Goal: Information Seeking & Learning: Learn about a topic

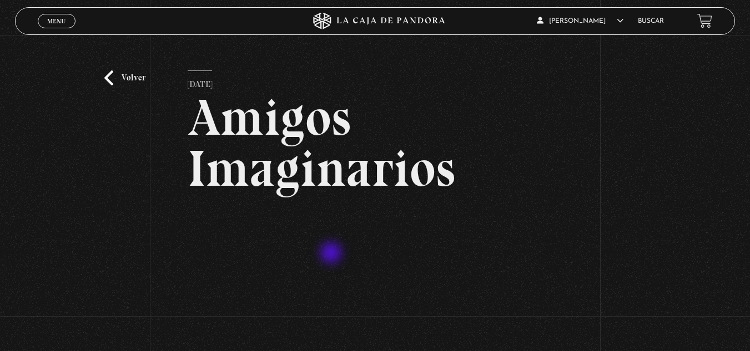
scroll to position [166, 0]
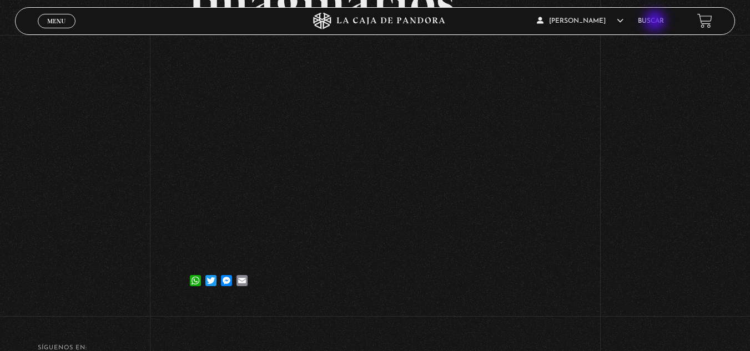
click at [656, 22] on link "Buscar" at bounding box center [651, 21] width 26 height 7
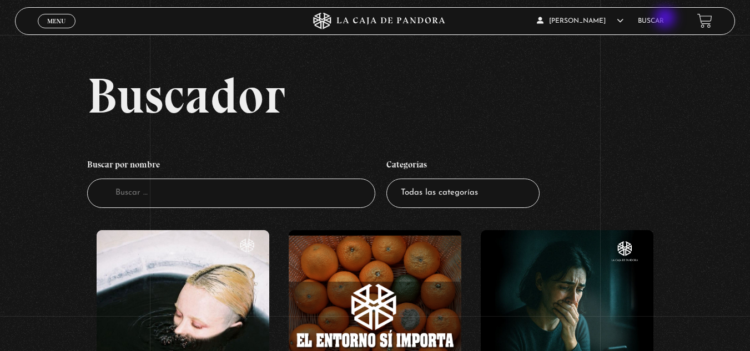
click at [664, 19] on link "Buscar" at bounding box center [651, 21] width 26 height 7
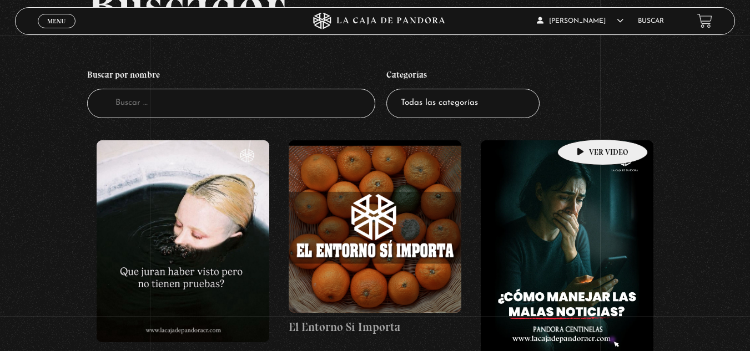
scroll to position [266, 0]
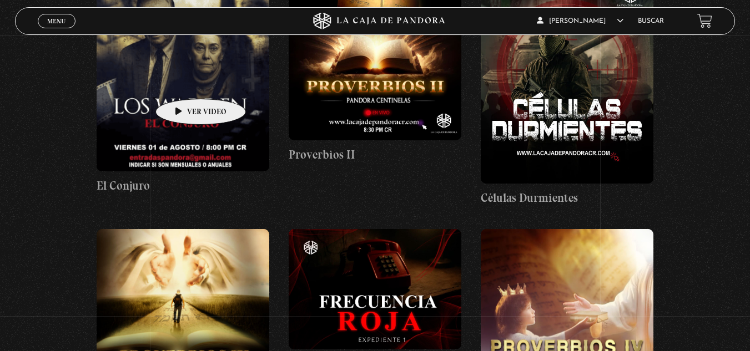
scroll to position [943, 0]
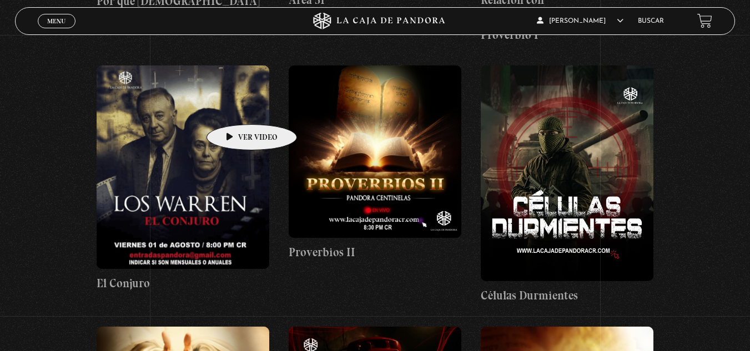
click at [234, 106] on figure at bounding box center [183, 167] width 173 height 204
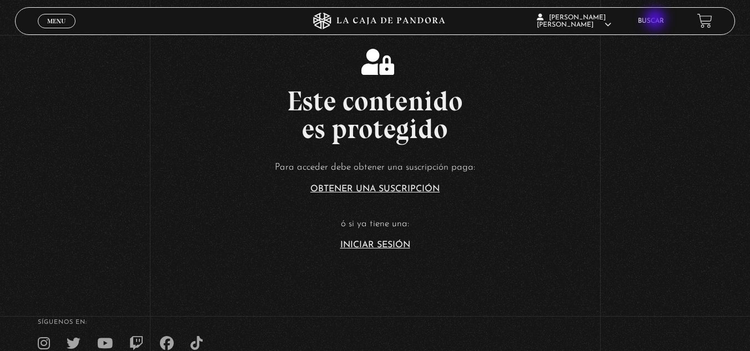
click at [656, 20] on link "Buscar" at bounding box center [651, 21] width 26 height 7
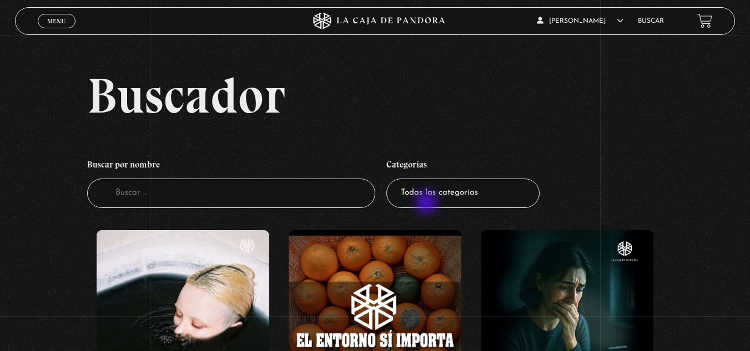
click at [449, 191] on select "Todas las categorías 11:11 Humanitario (1) Amo los [DATE] (4) Análisis de serie…" at bounding box center [462, 193] width 153 height 29
select select "entrevistas"
click at [390, 179] on select "Todas las categorías 11:11 Humanitario (1) Amo los [DATE] (4) Análisis de serie…" at bounding box center [462, 193] width 153 height 29
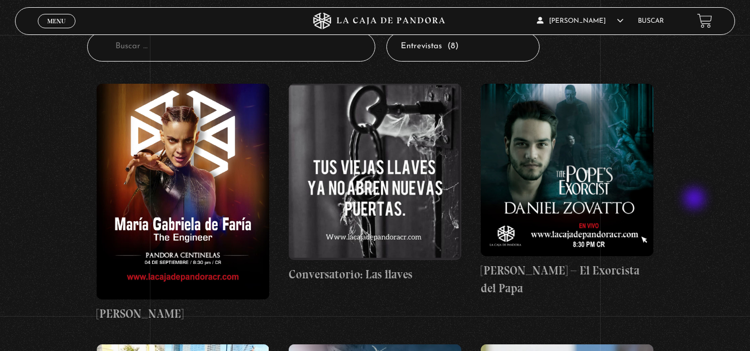
scroll to position [166, 0]
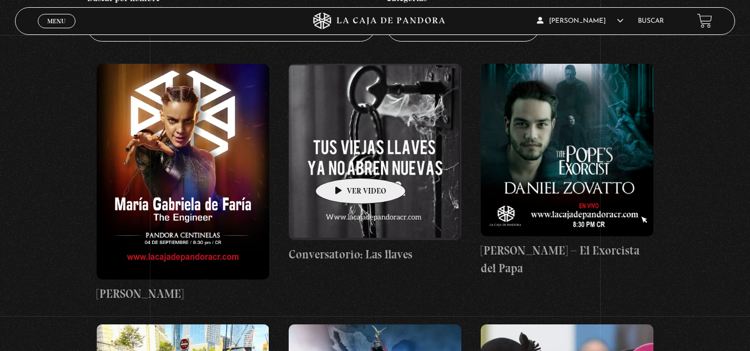
click at [343, 161] on figure at bounding box center [375, 152] width 173 height 177
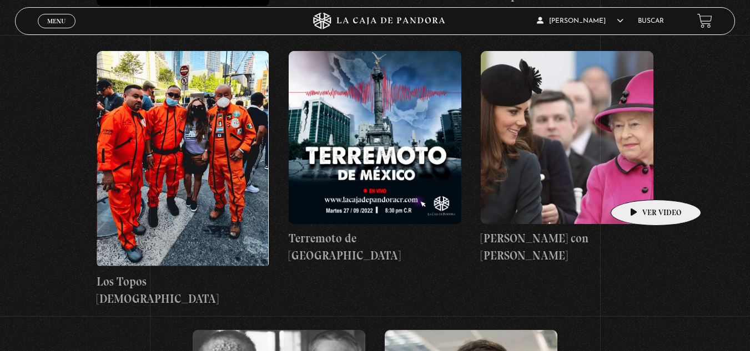
scroll to position [438, 0]
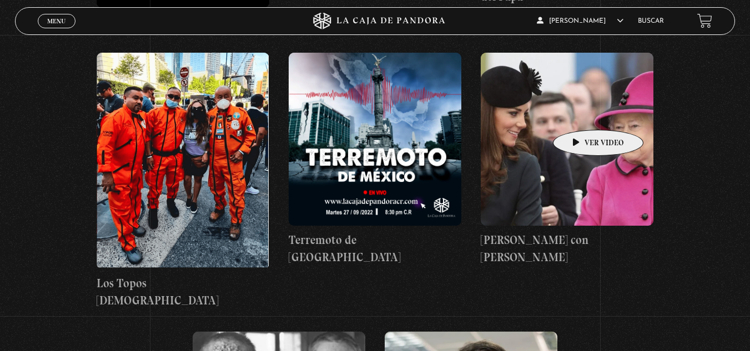
click at [580, 113] on figure at bounding box center [567, 139] width 173 height 173
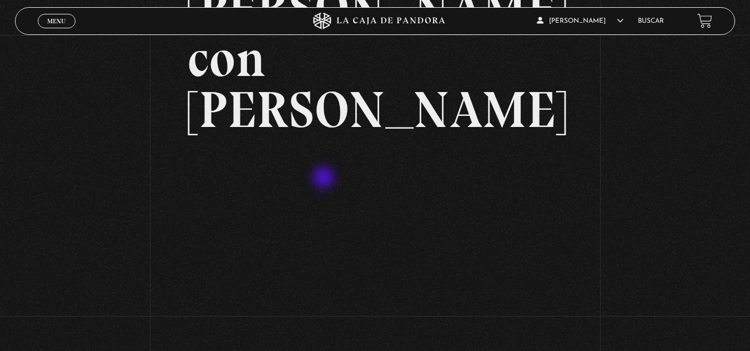
scroll to position [111, 0]
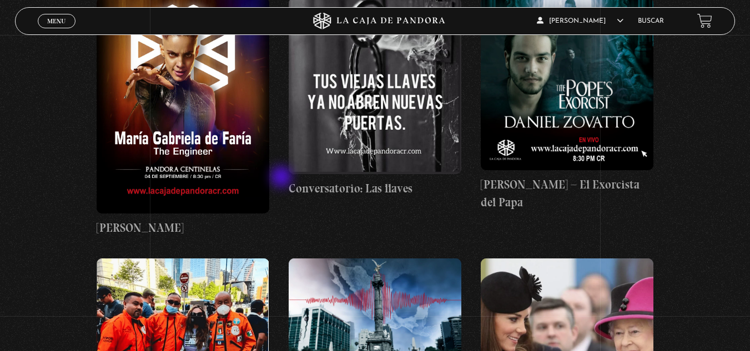
scroll to position [216, 0]
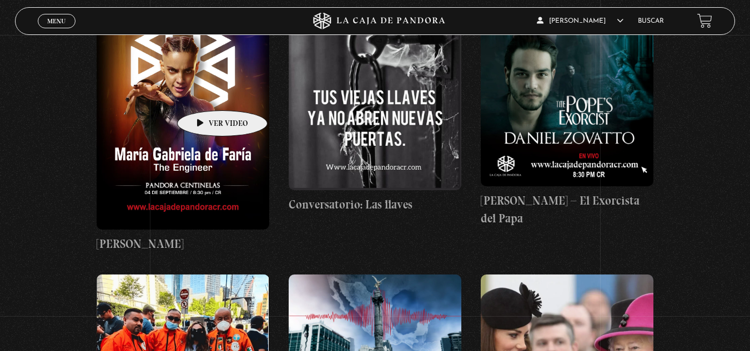
click at [207, 92] on figure at bounding box center [183, 122] width 173 height 216
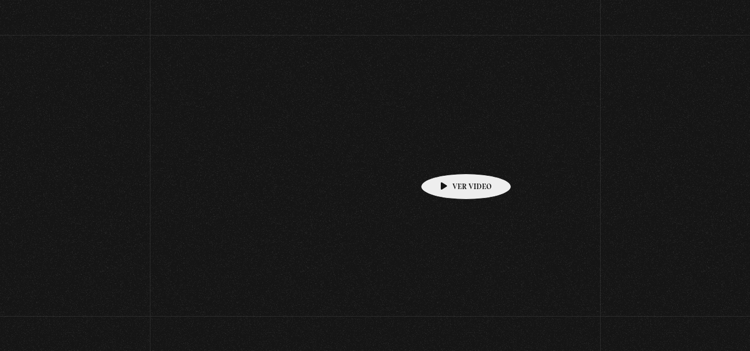
scroll to position [216, 0]
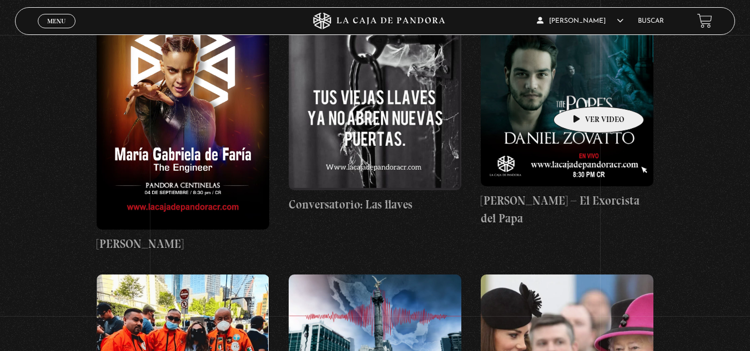
click at [581, 90] on figure at bounding box center [567, 100] width 173 height 173
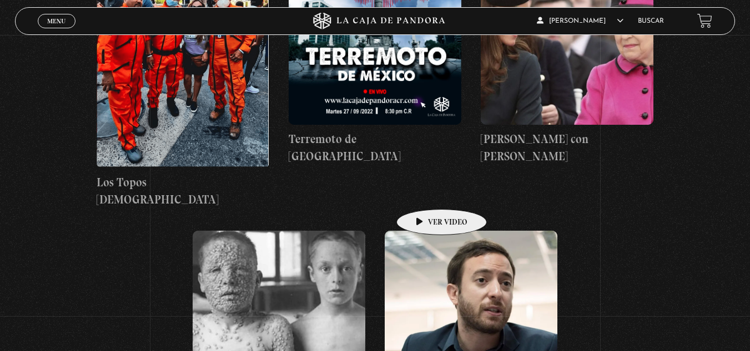
scroll to position [438, 0]
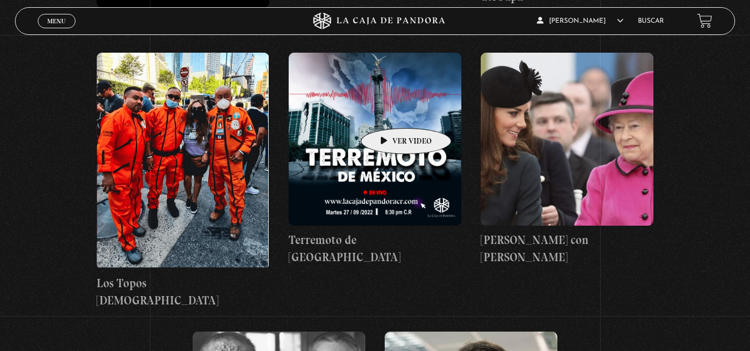
click at [388, 112] on figure at bounding box center [375, 139] width 173 height 173
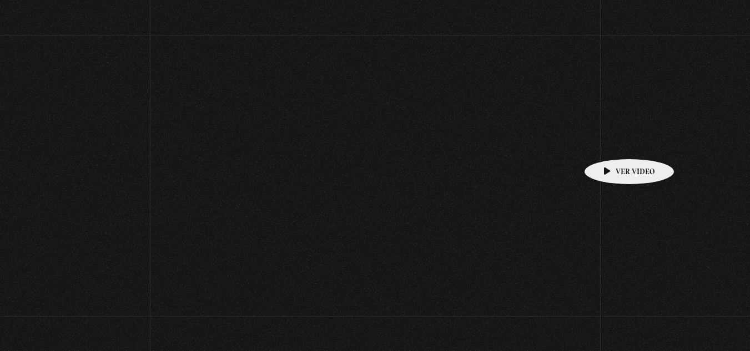
scroll to position [438, 0]
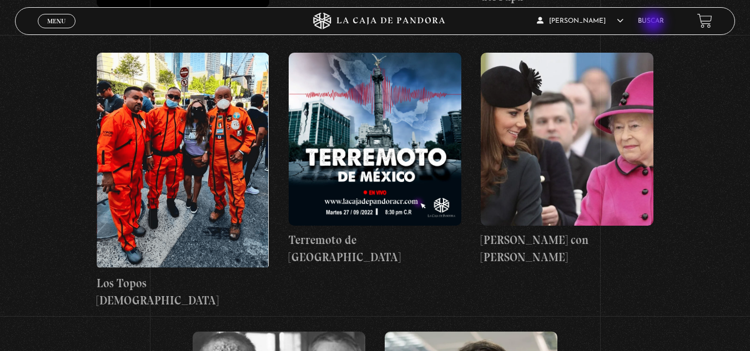
click at [654, 23] on link "Buscar" at bounding box center [651, 21] width 26 height 7
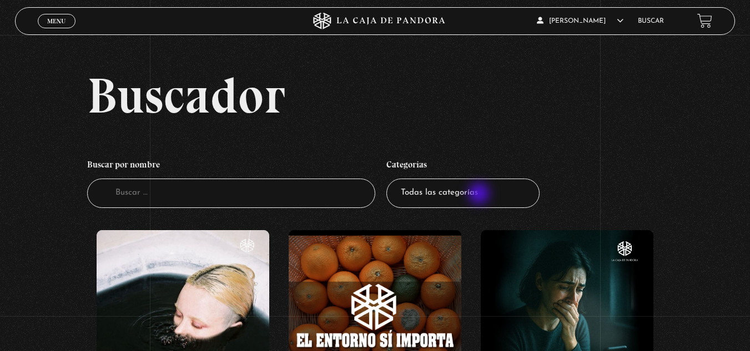
click at [480, 196] on select "Todas las categorías 11:11 Humanitario (1) Amo los [DATE] (4) Análisis de serie…" at bounding box center [462, 193] width 153 height 29
select select "regulares"
click at [461, 190] on select "Todas las categorías 11:11 Humanitario (1) Amo los Lunes (4) Análisis de series…" at bounding box center [462, 193] width 153 height 29
select select "series-y-peliculas"
click at [390, 179] on select "Todas las categorías 11:11 Humanitario (1) Amo los Lunes (4) Análisis de series…" at bounding box center [462, 193] width 153 height 29
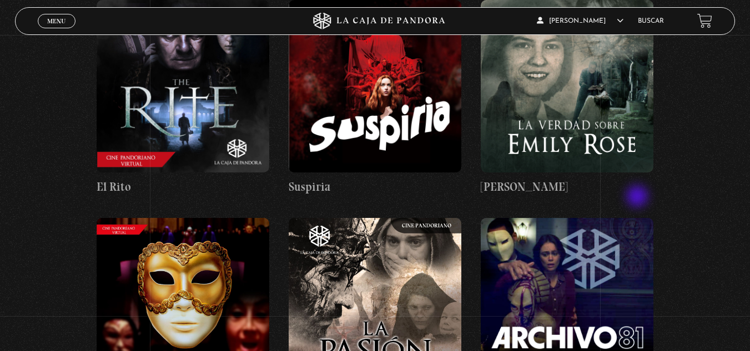
scroll to position [1054, 0]
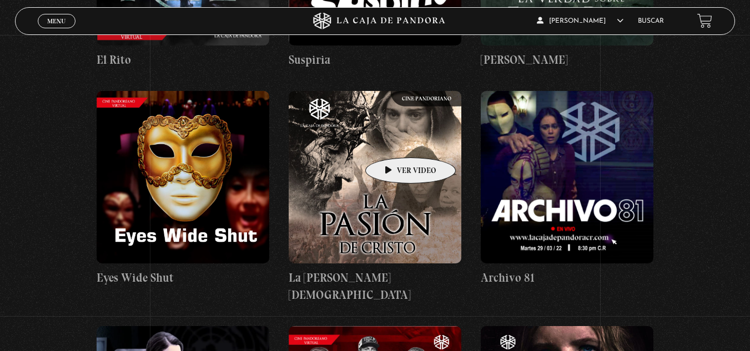
click at [393, 141] on figure at bounding box center [375, 177] width 173 height 173
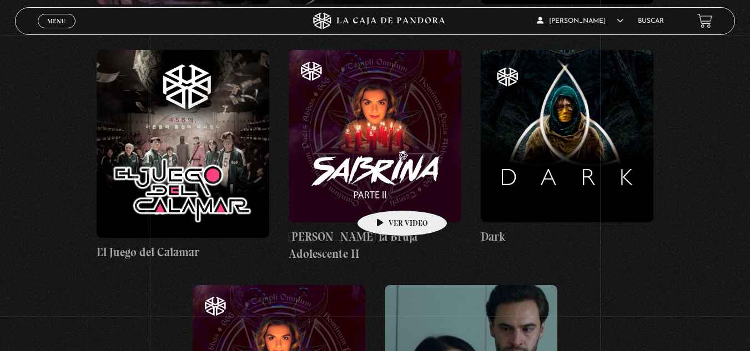
scroll to position [1554, 0]
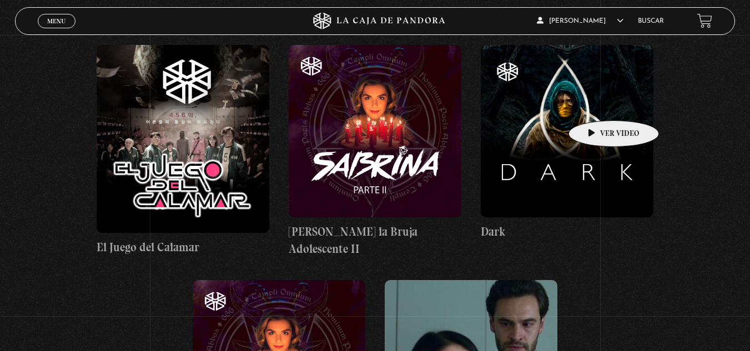
click at [596, 104] on figure at bounding box center [567, 131] width 173 height 173
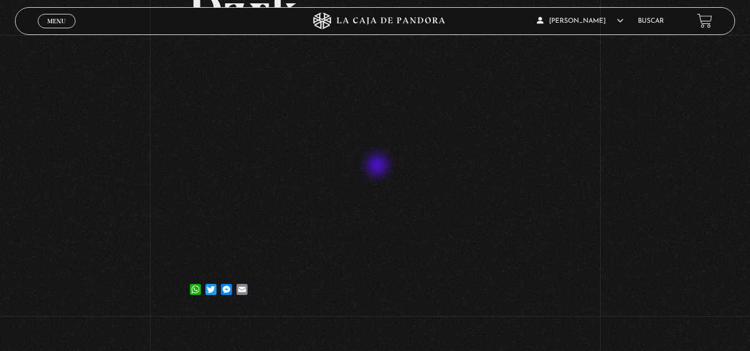
scroll to position [111, 0]
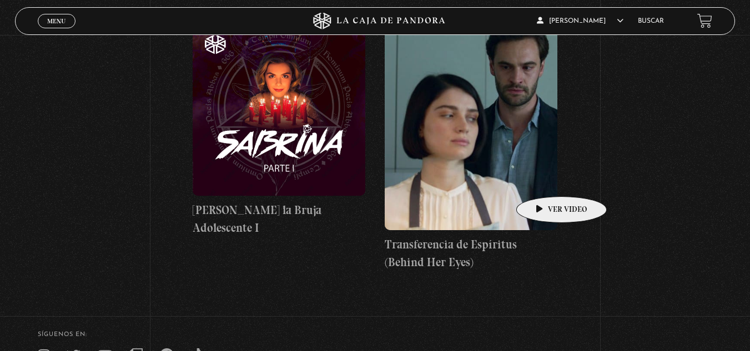
scroll to position [1830, 0]
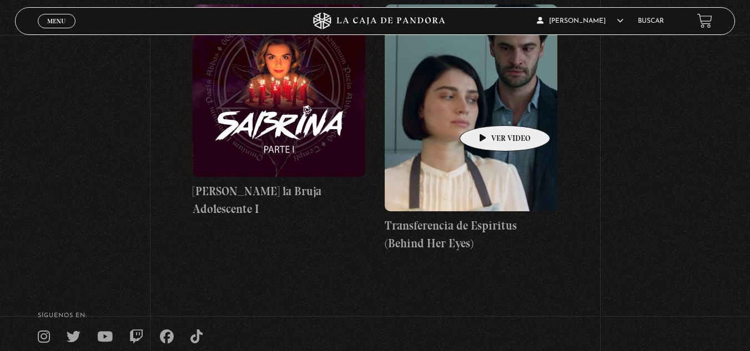
click at [486, 107] on figure at bounding box center [471, 108] width 173 height 208
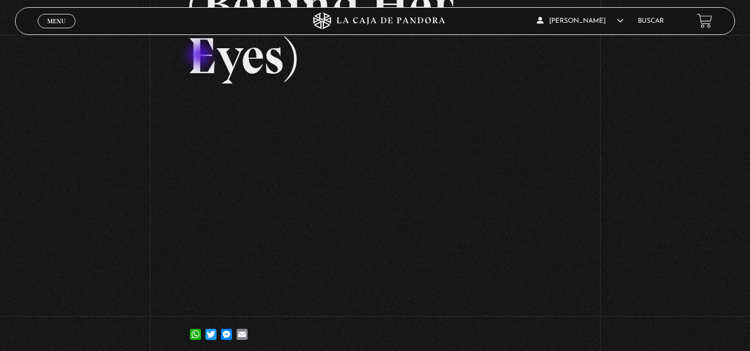
scroll to position [277, 0]
